Goal: Find specific fact: Find specific fact

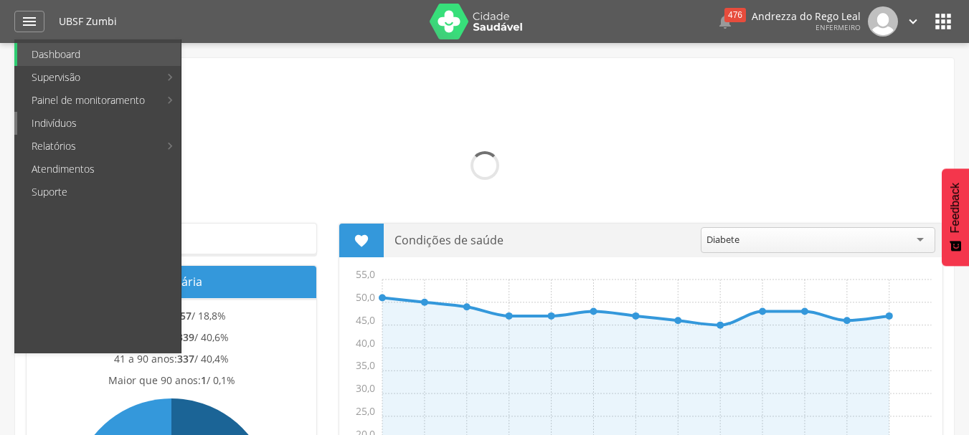
click at [62, 123] on link "Indivíduos" at bounding box center [98, 123] width 163 height 23
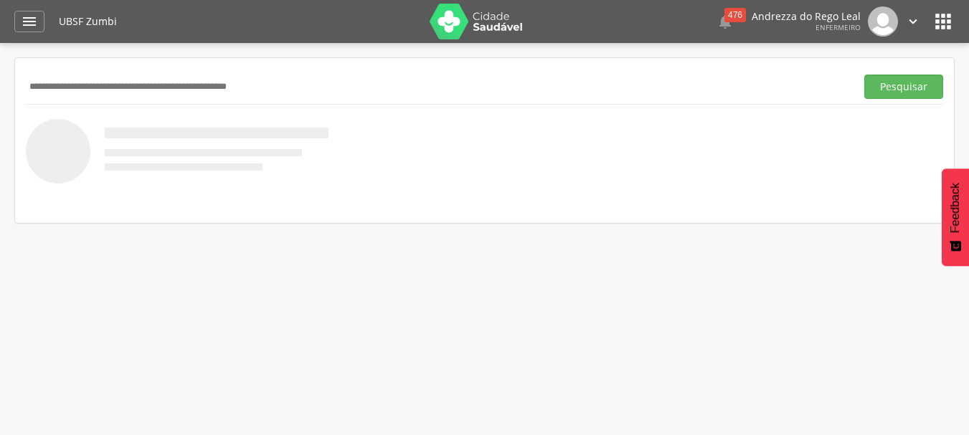
click at [108, 139] on img at bounding box center [177, 151] width 303 height 65
click at [119, 88] on input "text" at bounding box center [438, 87] width 824 height 24
type input "**********"
click at [877, 92] on button "Pesquisar" at bounding box center [903, 87] width 79 height 24
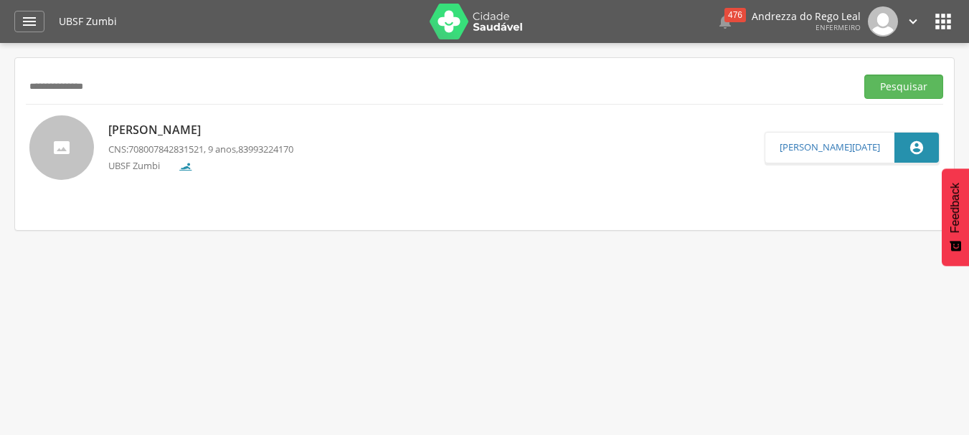
click at [74, 125] on div at bounding box center [61, 147] width 65 height 65
type input "**********"
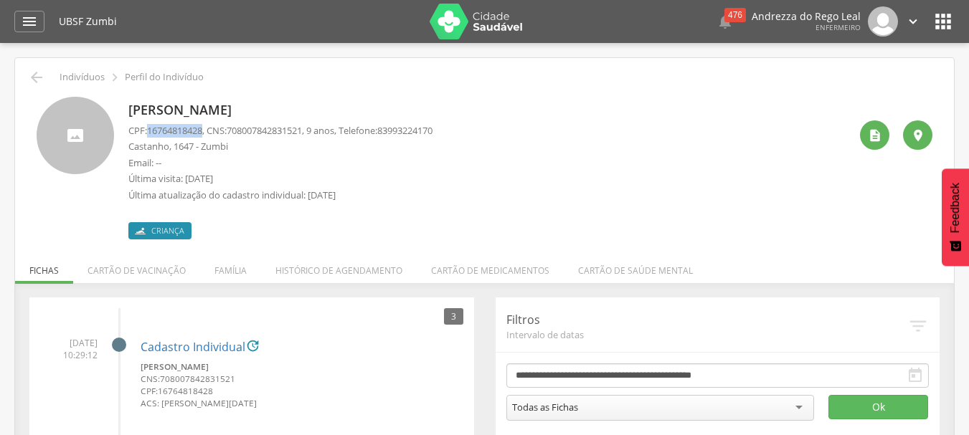
drag, startPoint x: 148, startPoint y: 128, endPoint x: 209, endPoint y: 130, distance: 61.0
click at [209, 130] on p "CPF: 16764818428 , CNS: [PHONE_NUMBER] , 9 anos, Telefone: [PHONE_NUMBER]" at bounding box center [280, 131] width 304 height 14
drag, startPoint x: 209, startPoint y: 130, endPoint x: 275, endPoint y: 86, distance: 79.1
click at [275, 86] on div "[PERSON_NAME] CPF: 16764818428 , CNS: [PHONE_NUMBER] , 9 anos, Telefone: [PHONE…" at bounding box center [484, 162] width 917 height 153
drag, startPoint x: 146, startPoint y: 130, endPoint x: 183, endPoint y: 136, distance: 37.8
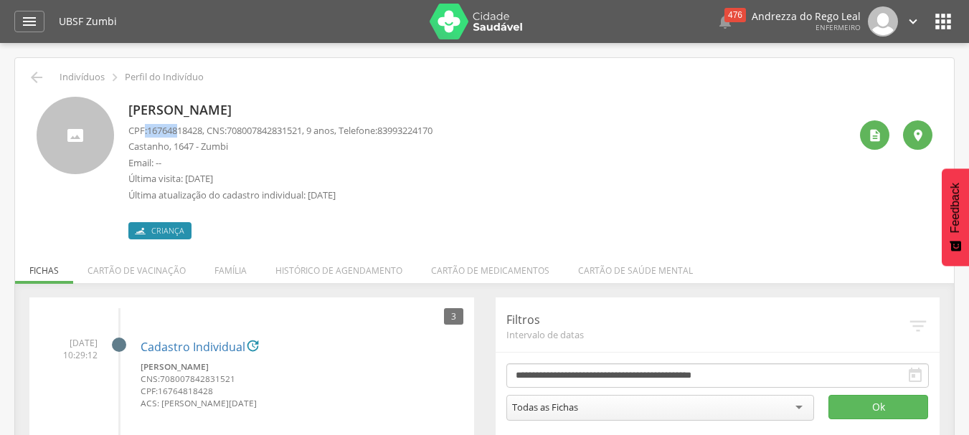
click at [183, 136] on p "CPF: 16764818428 , CNS: [PHONE_NUMBER] , 9 anos, Telefone: [PHONE_NUMBER]" at bounding box center [280, 131] width 304 height 14
click at [228, 68] on div " Indivíduos  Perfil do Indivíduo [PERSON_NAME] CPF: 16764818428 , CNS: [PHONE…" at bounding box center [484, 391] width 939 height 667
drag, startPoint x: 147, startPoint y: 125, endPoint x: 208, endPoint y: 127, distance: 61.0
click at [208, 127] on p "CPF: 16764818428 , CNS: [PHONE_NUMBER] , 9 anos, Telefone: [PHONE_NUMBER]" at bounding box center [280, 131] width 304 height 14
copy p "16764818428"
